Goal: Task Accomplishment & Management: Manage account settings

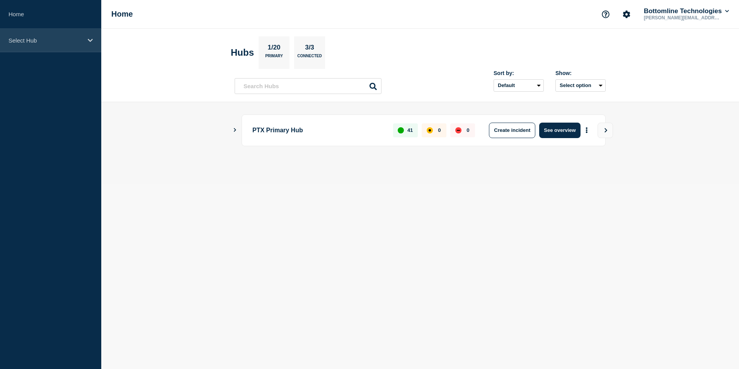
click at [46, 36] on div "Select Hub" at bounding box center [50, 41] width 101 height 24
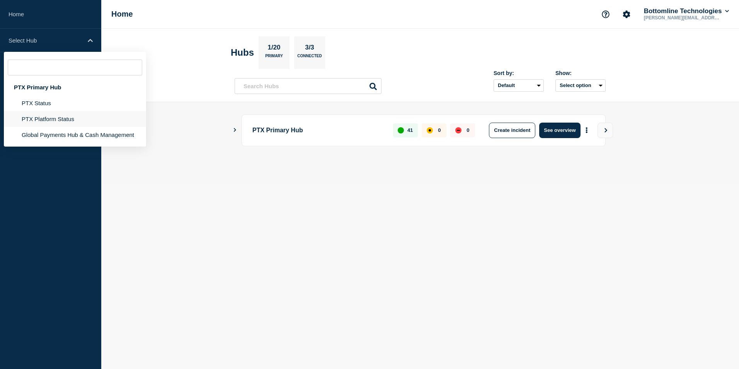
click at [48, 112] on li "PTX Platform Status" at bounding box center [75, 119] width 142 height 16
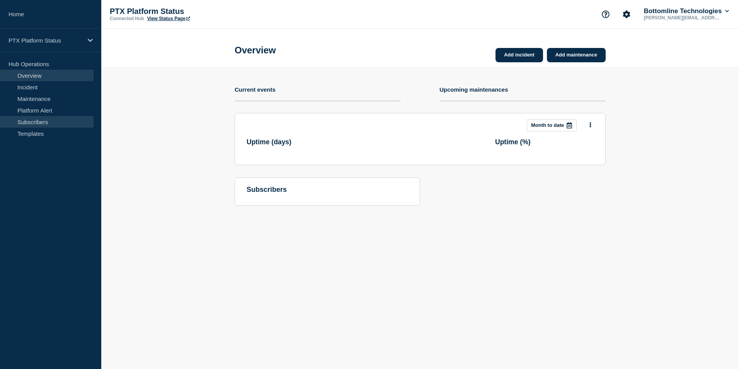
click at [51, 118] on link "Subscribers" at bounding box center [46, 122] width 93 height 12
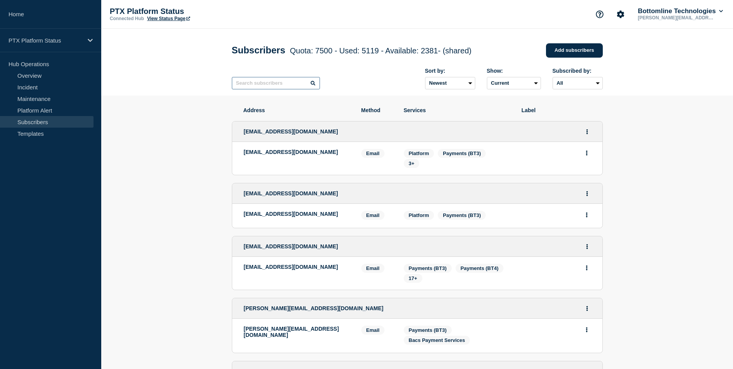
click at [276, 85] on input "text" at bounding box center [276, 83] width 88 height 12
paste input "[PERSON_NAME][EMAIL_ADDRESS][PERSON_NAME][DOMAIN_NAME]"
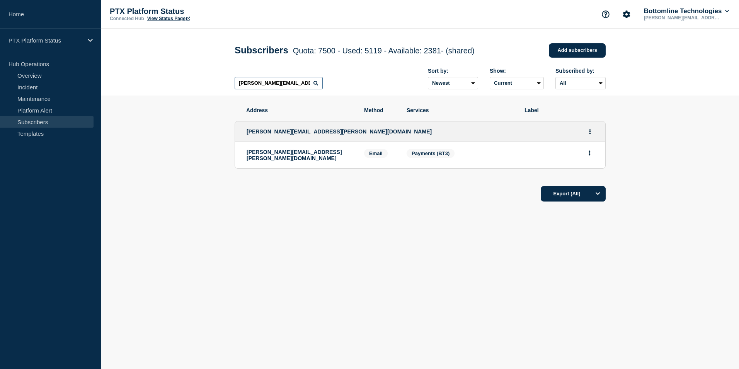
type input "[PERSON_NAME][EMAIL_ADDRESS][PERSON_NAME][DOMAIN_NAME]"
click at [590, 134] on icon "Actions" at bounding box center [590, 131] width 2 height 5
click at [590, 166] on button "Delete" at bounding box center [590, 164] width 15 height 6
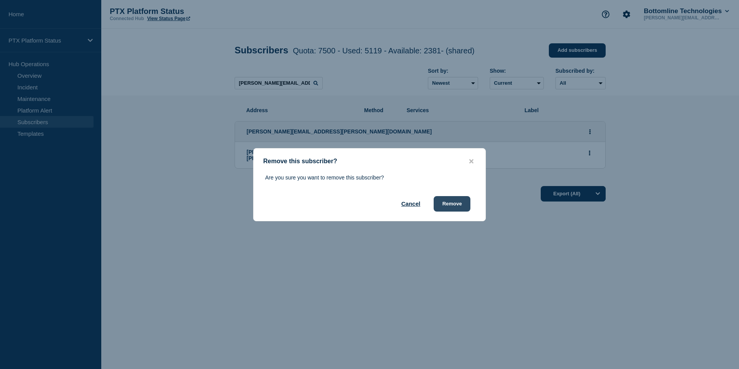
click at [452, 209] on button "Remove" at bounding box center [451, 203] width 37 height 15
